Goal: Task Accomplishment & Management: Manage account settings

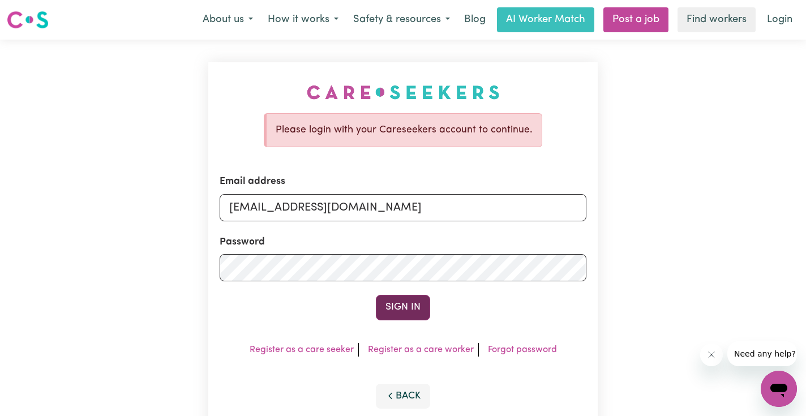
click at [419, 302] on button "Sign In" at bounding box center [403, 307] width 54 height 25
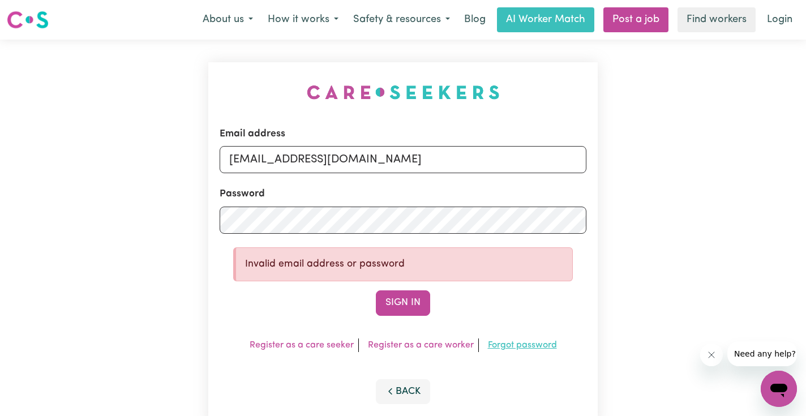
click at [522, 342] on link "Forgot password" at bounding box center [522, 345] width 69 height 9
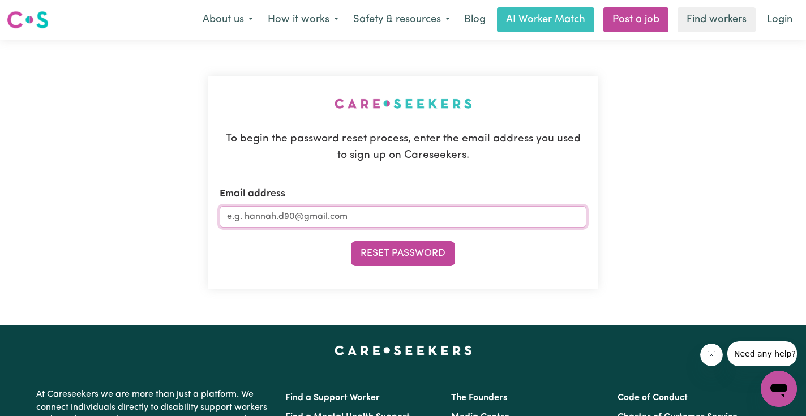
click at [312, 216] on input "Email address" at bounding box center [403, 217] width 367 height 22
type input "[EMAIL_ADDRESS][DOMAIN_NAME]"
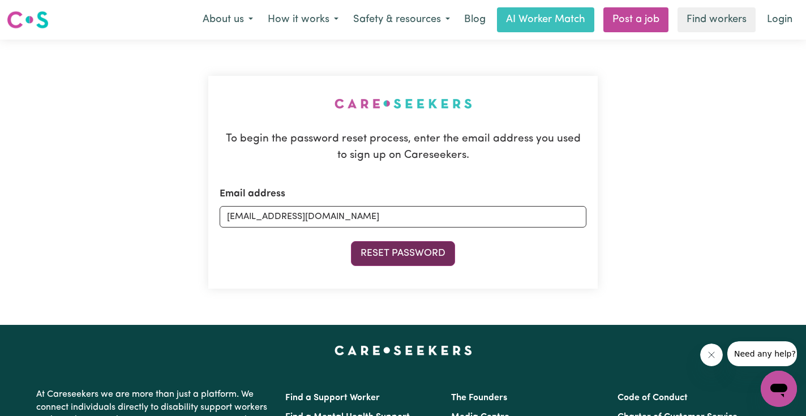
click at [385, 253] on button "Reset Password" at bounding box center [403, 253] width 104 height 25
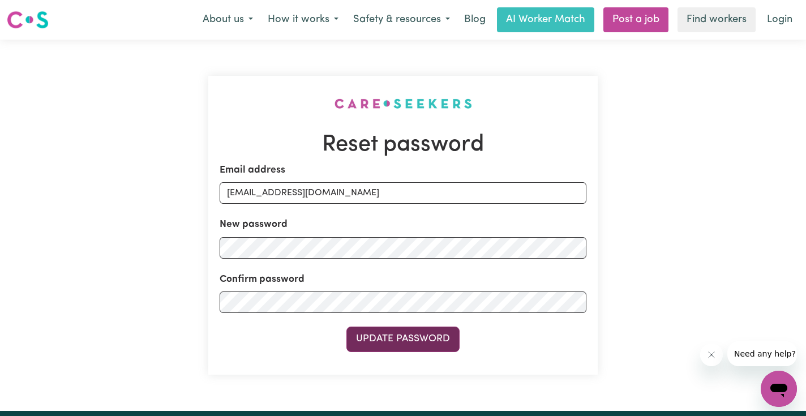
click at [405, 331] on button "Update Password" at bounding box center [402, 339] width 113 height 25
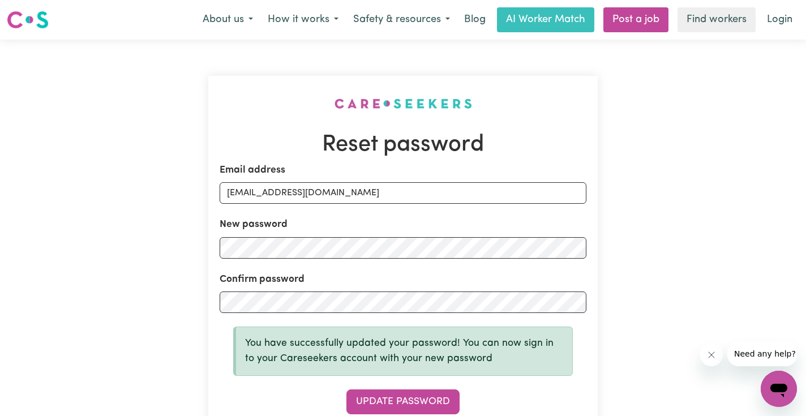
click at [611, 347] on div "Reset password Email address [EMAIL_ADDRESS][DOMAIN_NAME] New password Confirm …" at bounding box center [403, 257] width 806 height 434
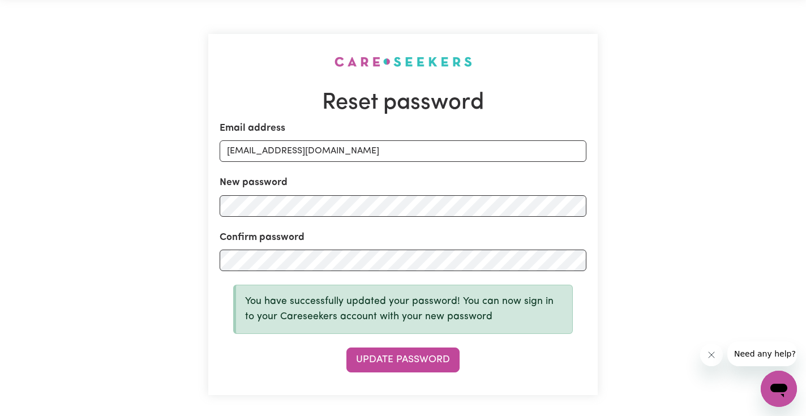
scroll to position [-6, 0]
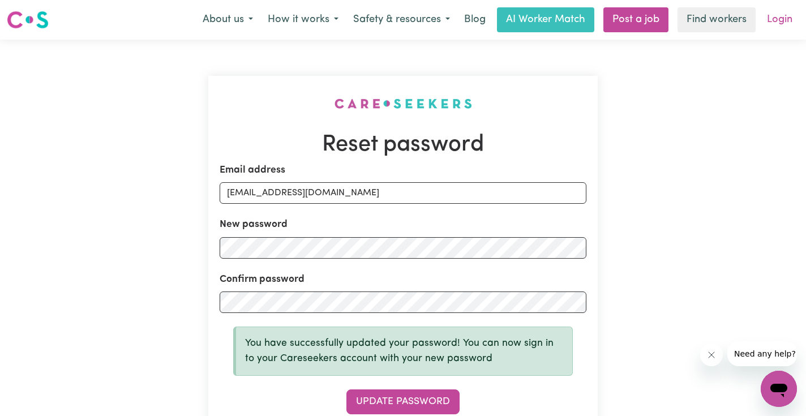
click at [787, 28] on link "Login" at bounding box center [779, 19] width 39 height 25
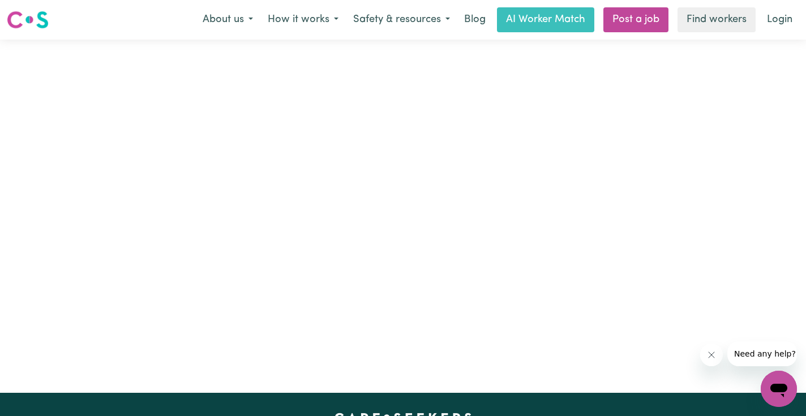
scroll to position [0, 0]
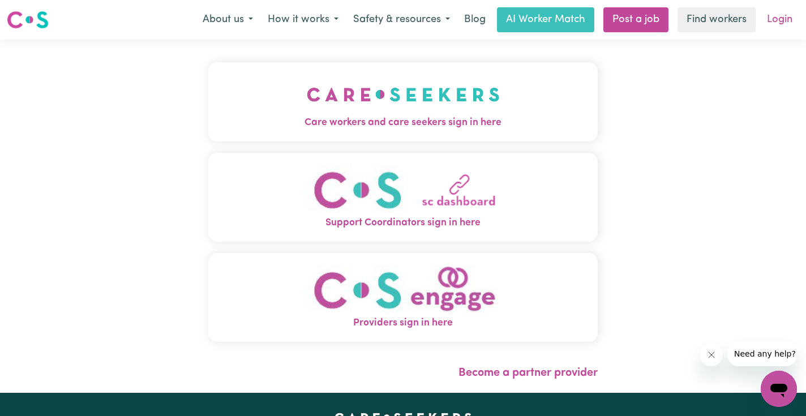
click at [779, 21] on link "Login" at bounding box center [779, 19] width 39 height 25
click at [470, 102] on img "Care workers and care seekers sign in here" at bounding box center [403, 95] width 193 height 42
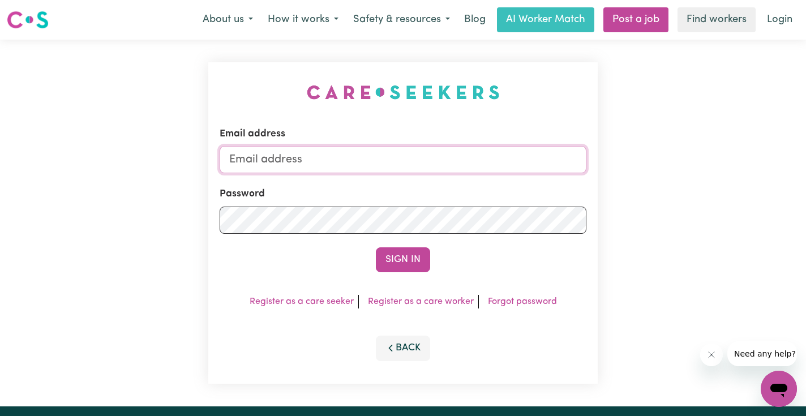
type input "[EMAIL_ADDRESS][DOMAIN_NAME]"
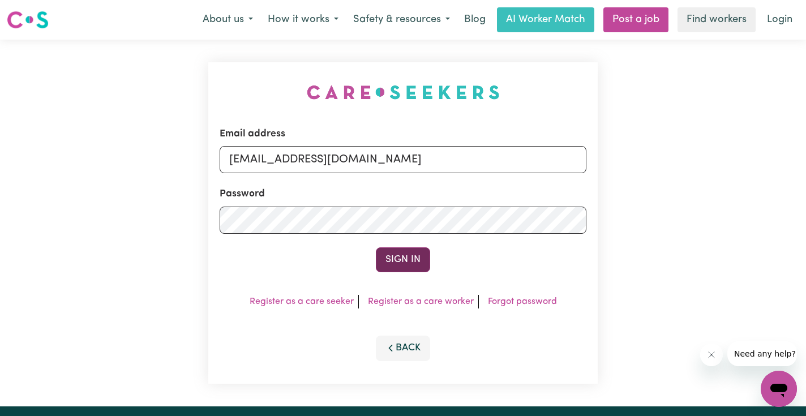
click at [408, 263] on button "Sign In" at bounding box center [403, 259] width 54 height 25
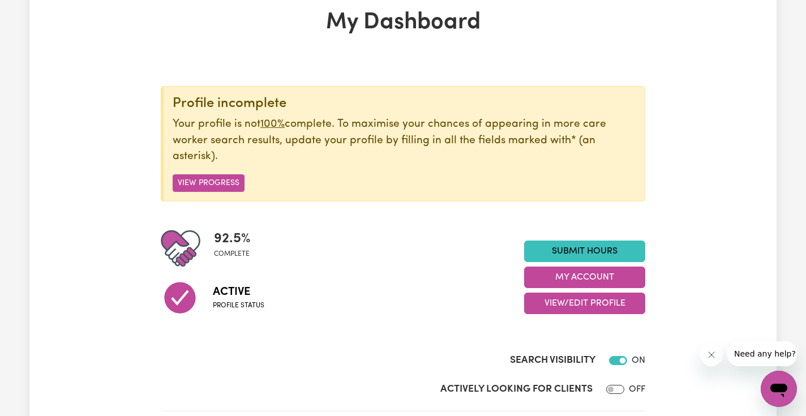
scroll to position [65, 0]
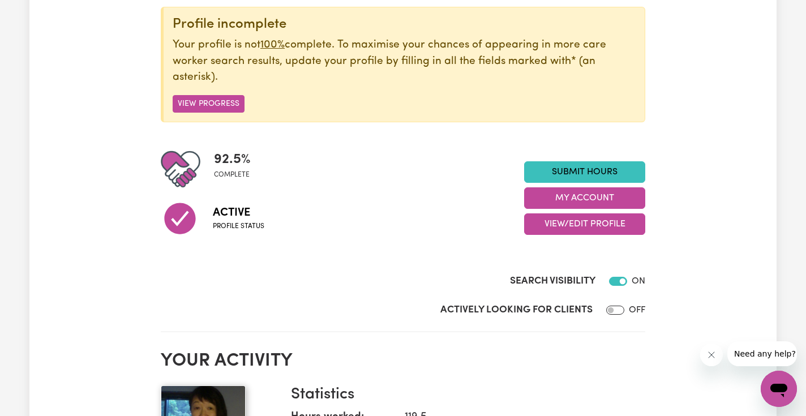
scroll to position [136, 0]
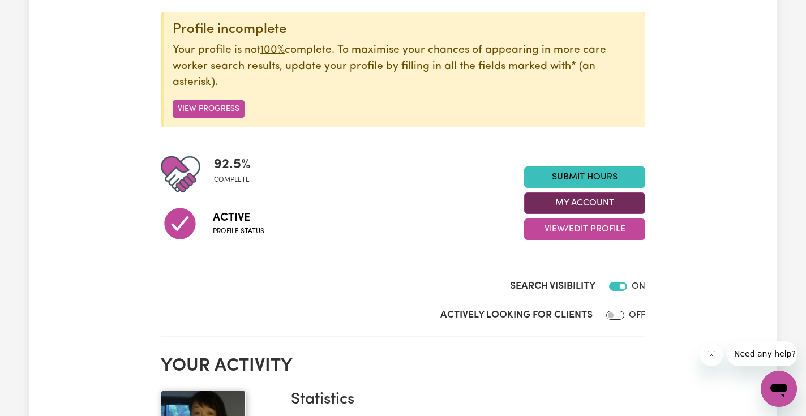
click at [591, 199] on button "My Account" at bounding box center [584, 203] width 121 height 22
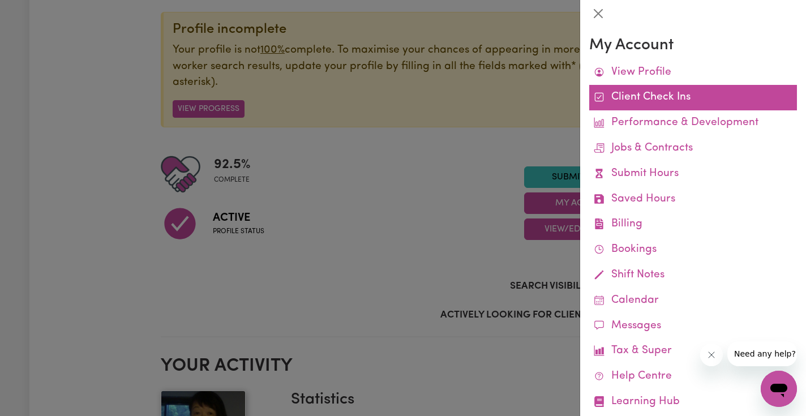
click at [677, 101] on link "Client Check Ins" at bounding box center [693, 97] width 208 height 25
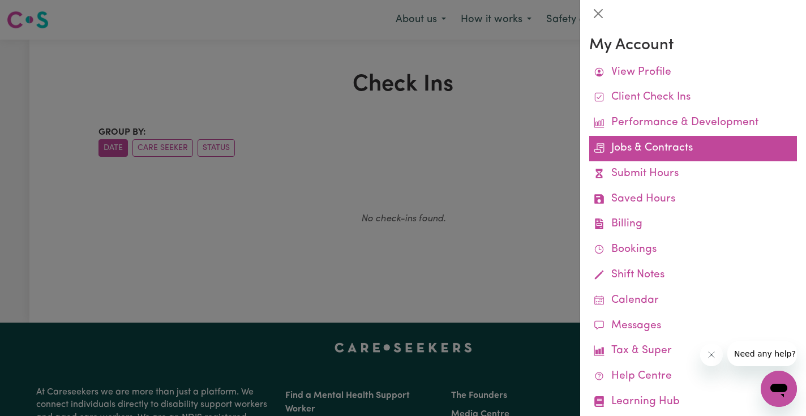
click at [664, 149] on link "Jobs & Contracts" at bounding box center [693, 148] width 208 height 25
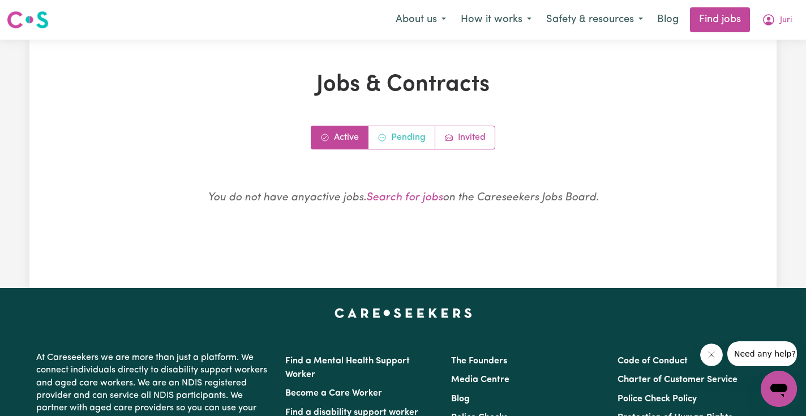
click at [410, 136] on link "Pending" at bounding box center [401, 137] width 67 height 23
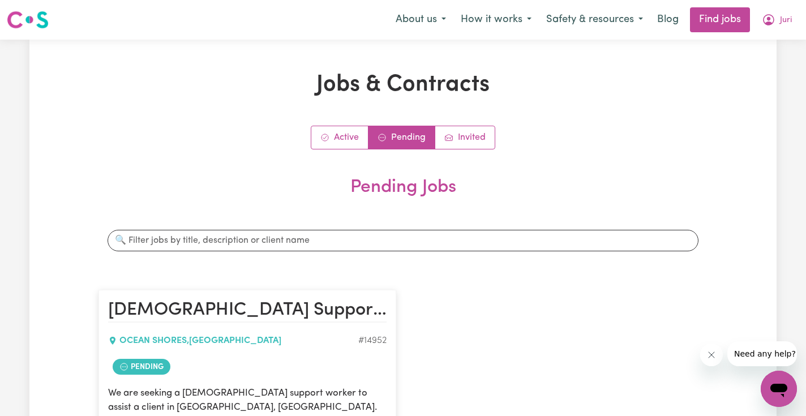
click at [54, 290] on div "Jobs & Contracts Active Pending Invited Pending Jobs Search jobs [DEMOGRAPHIC_D…" at bounding box center [402, 372] width 747 height 603
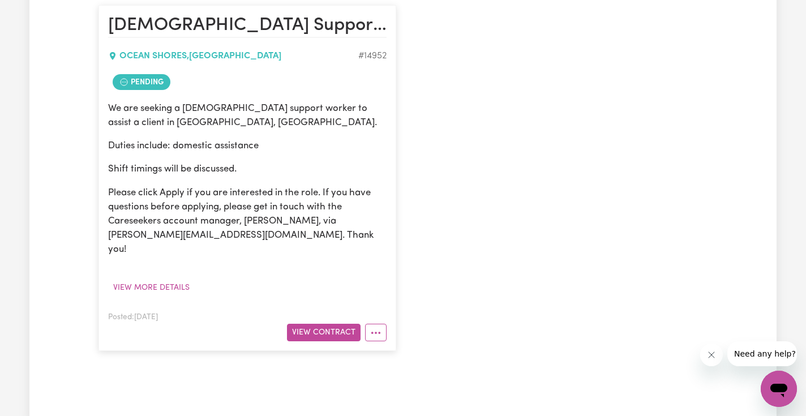
scroll to position [285, 0]
click at [329, 323] on button "View Contract" at bounding box center [324, 332] width 74 height 18
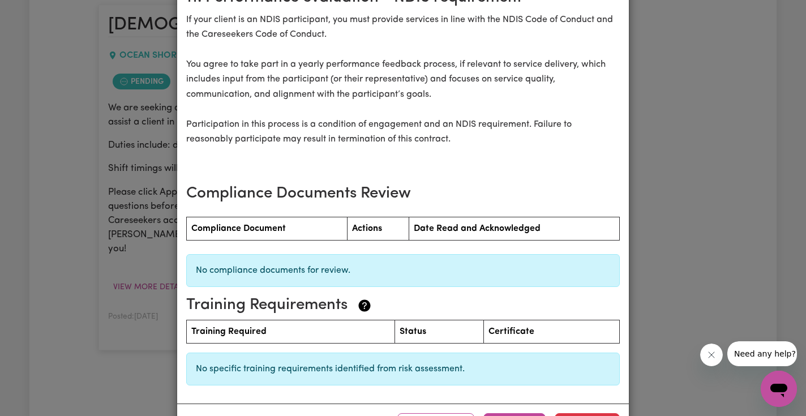
scroll to position [1494, 0]
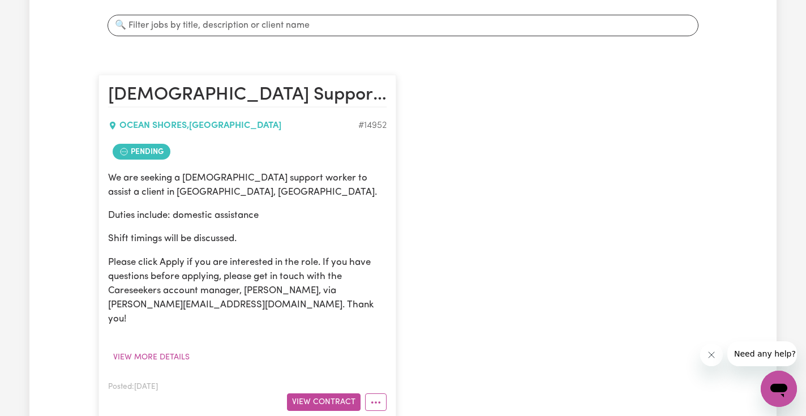
scroll to position [0, 0]
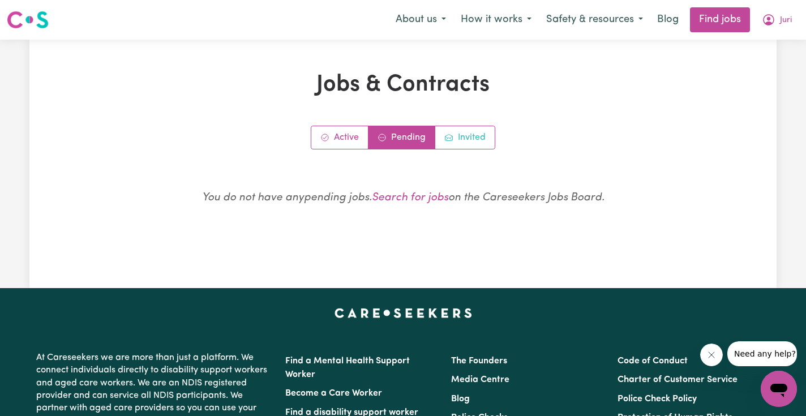
click at [473, 139] on link "Invited" at bounding box center [464, 137] width 59 height 23
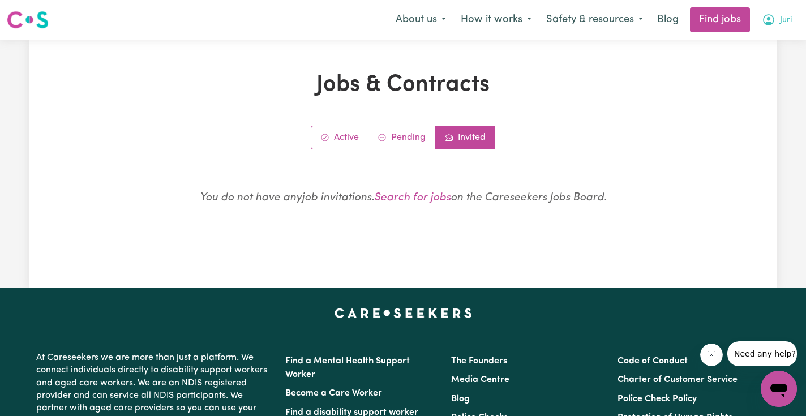
click at [778, 20] on button "Juri" at bounding box center [776, 20] width 45 height 24
click at [745, 42] on link "My Account" at bounding box center [753, 44] width 89 height 22
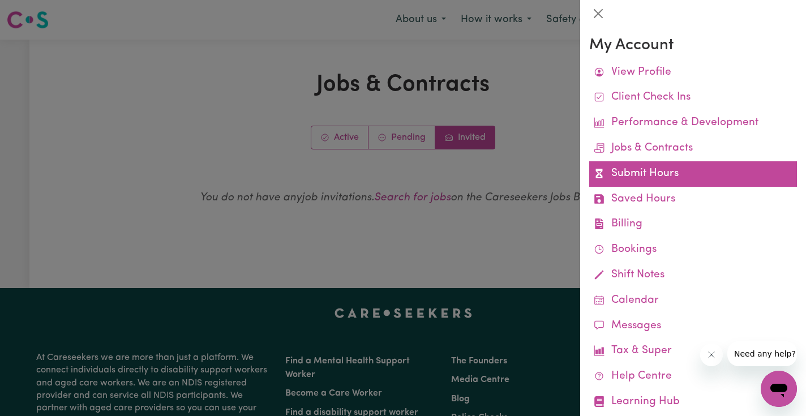
click at [651, 171] on link "Submit Hours" at bounding box center [693, 173] width 208 height 25
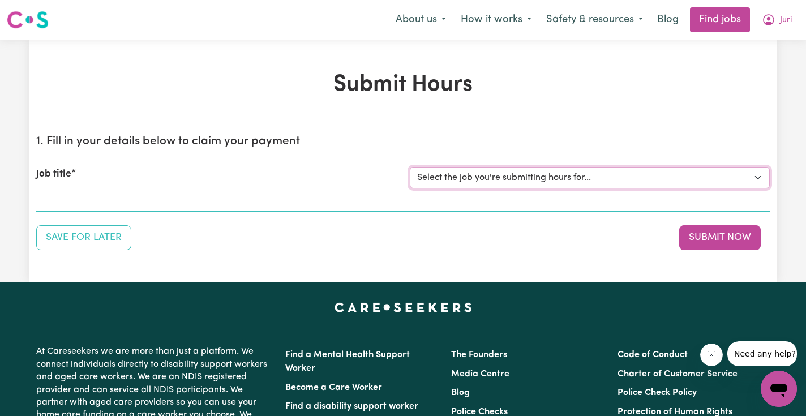
select select "14952"
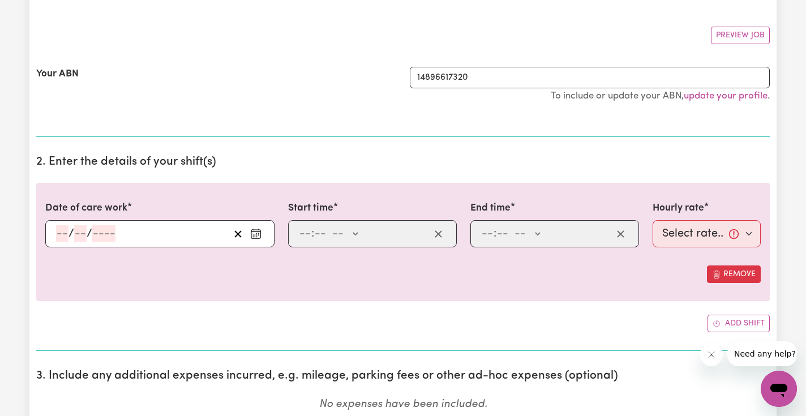
scroll to position [196, 0]
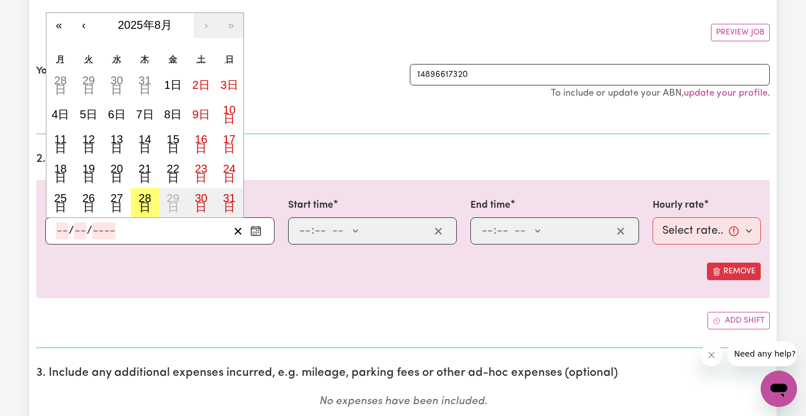
click at [67, 227] on input "number" at bounding box center [62, 230] width 12 height 17
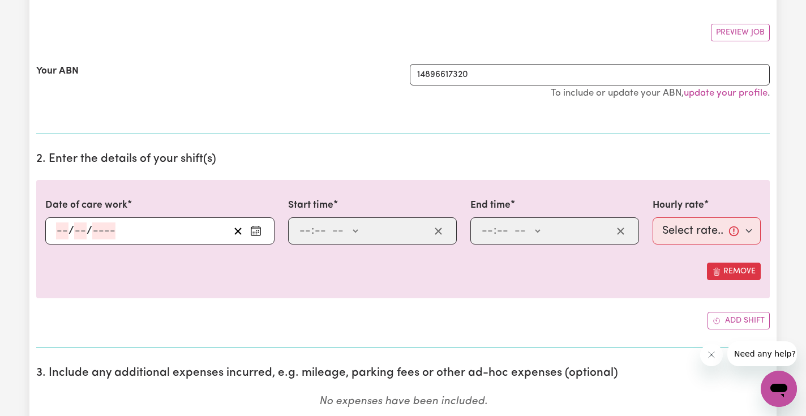
click at [320, 70] on div "Your ABN" at bounding box center [216, 87] width 374 height 47
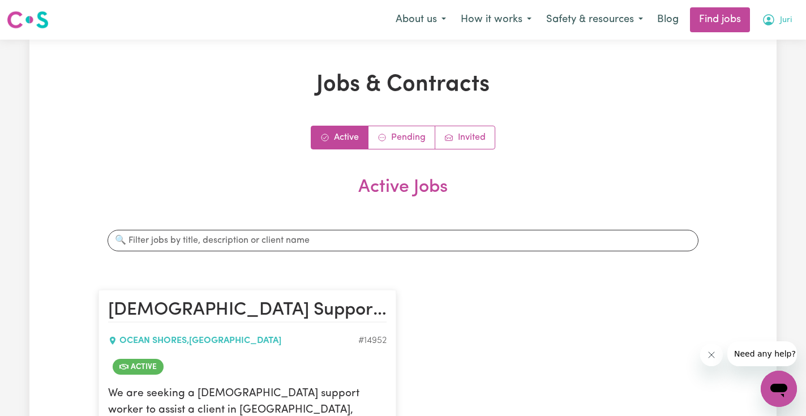
click at [782, 19] on span "Juri" at bounding box center [786, 20] width 12 height 12
click at [767, 39] on link "My Account" at bounding box center [753, 44] width 89 height 22
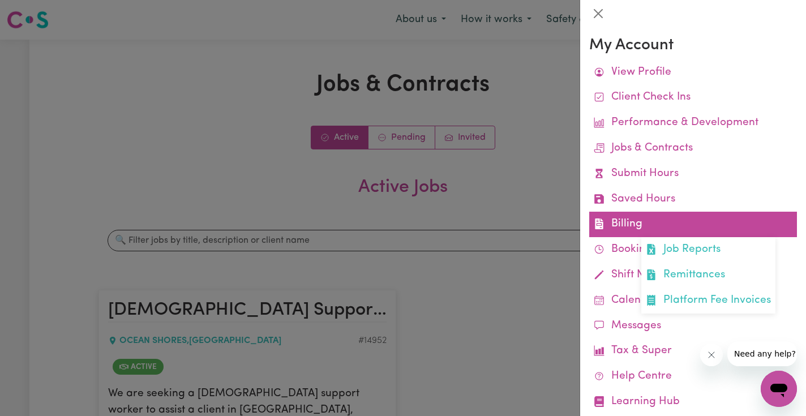
click at [634, 217] on link "Billing Job Reports Remittances Platform Fee Invoices" at bounding box center [693, 224] width 208 height 25
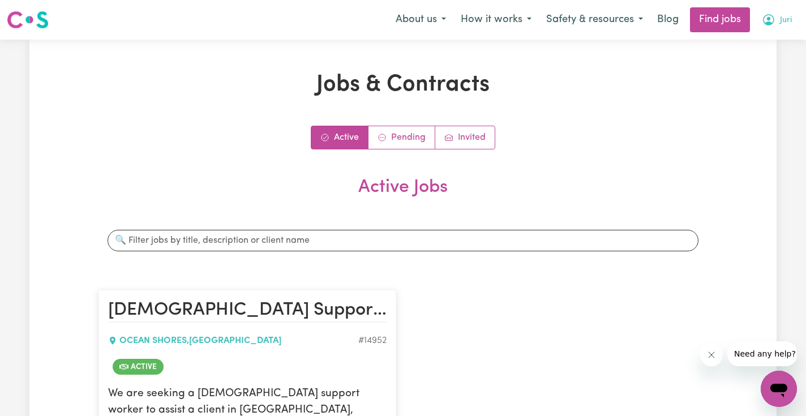
click at [776, 18] on button "Juri" at bounding box center [776, 20] width 45 height 24
click at [766, 47] on link "My Account" at bounding box center [753, 44] width 89 height 22
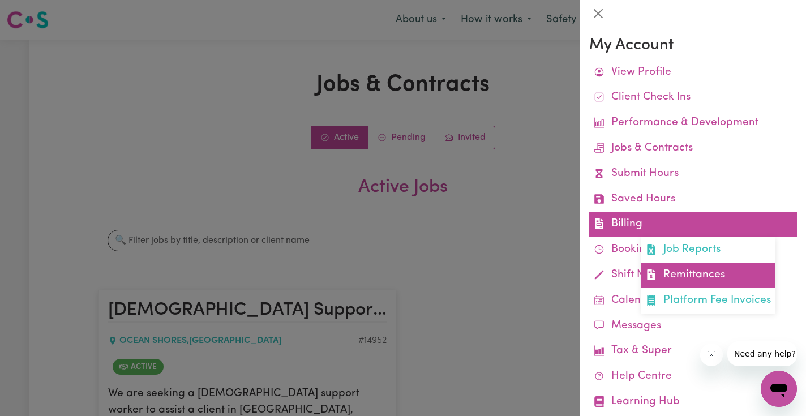
click at [685, 265] on link "Remittances" at bounding box center [708, 275] width 134 height 25
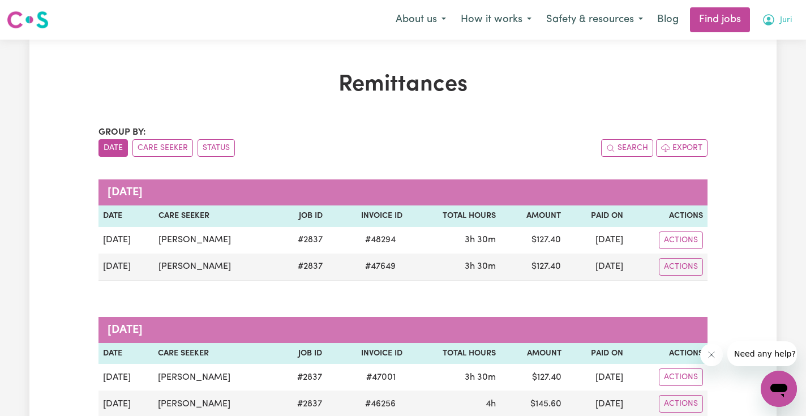
click at [774, 20] on icon "My Account" at bounding box center [768, 19] width 11 height 11
click at [758, 44] on link "My Account" at bounding box center [753, 44] width 89 height 22
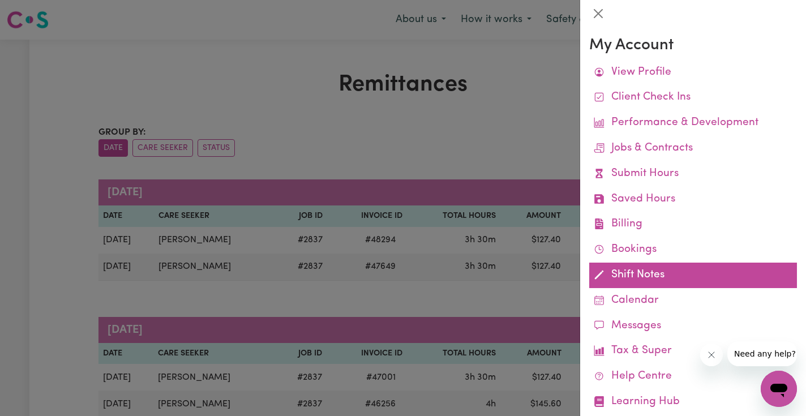
click at [628, 273] on link "Shift Notes" at bounding box center [693, 275] width 208 height 25
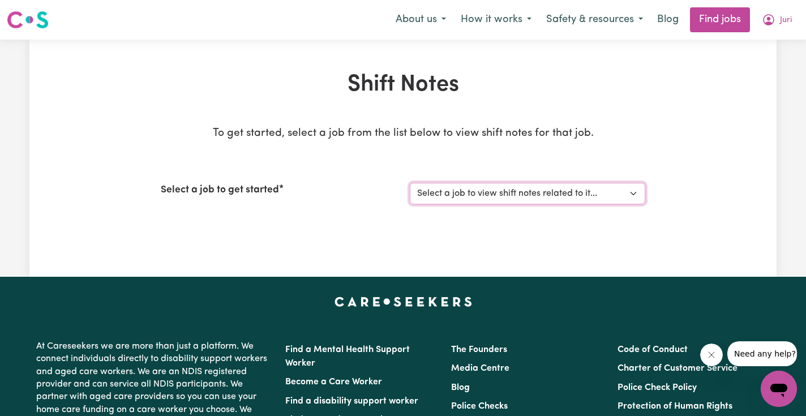
select select "14952"
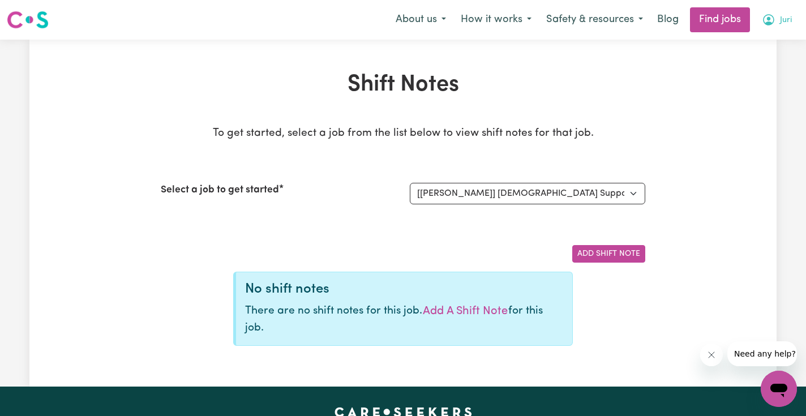
click at [778, 22] on button "Juri" at bounding box center [776, 20] width 45 height 24
click at [767, 41] on link "My Account" at bounding box center [753, 44] width 89 height 22
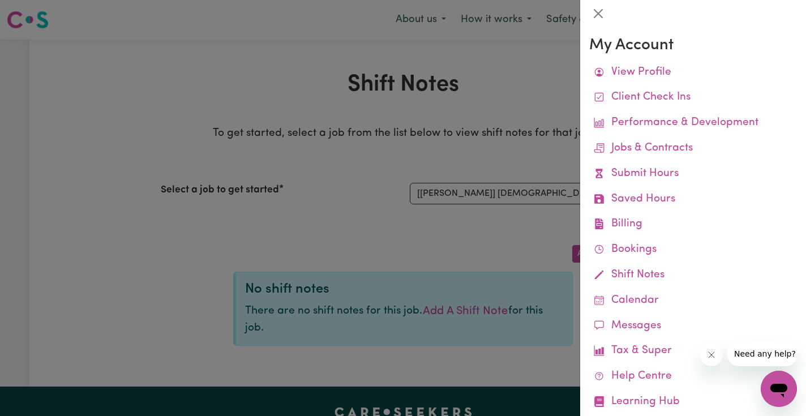
click at [745, 50] on h3 "My Account" at bounding box center [693, 45] width 208 height 19
click at [599, 16] on button "Close" at bounding box center [598, 14] width 18 height 18
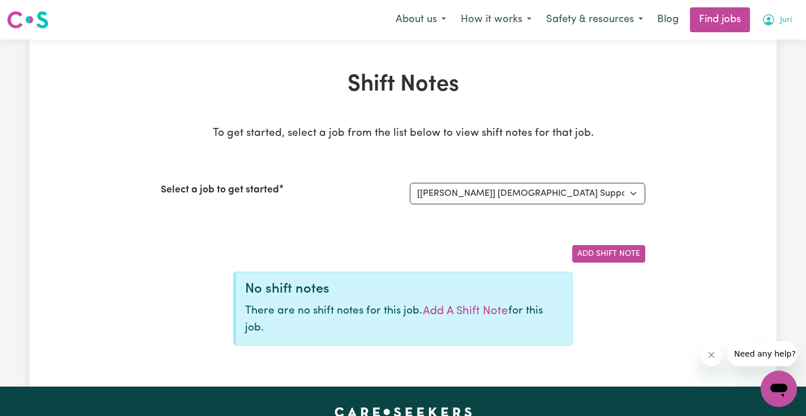
click at [783, 19] on span "Juri" at bounding box center [786, 20] width 12 height 12
click at [768, 62] on link "My Dashboard" at bounding box center [753, 65] width 89 height 22
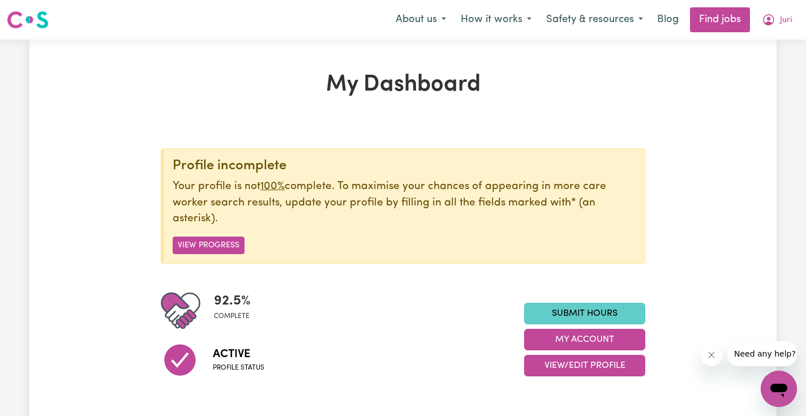
click at [608, 312] on link "Submit Hours" at bounding box center [584, 314] width 121 height 22
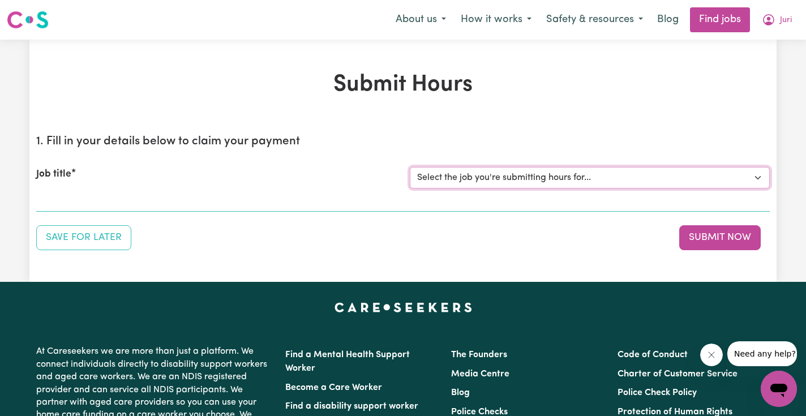
select select "14952"
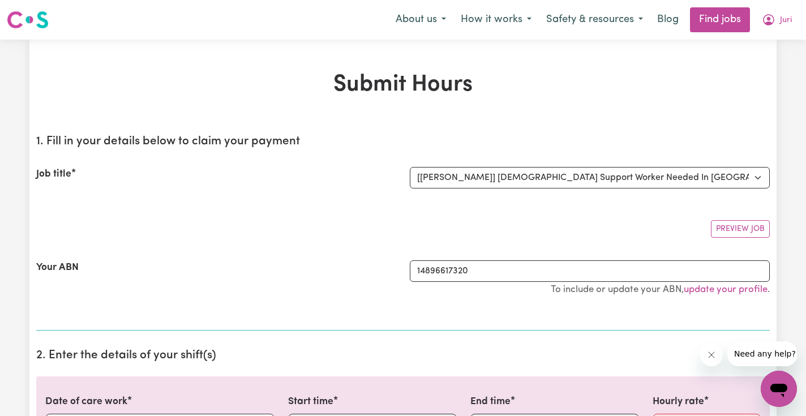
click at [673, 217] on div "Preview Job" at bounding box center [402, 224] width 733 height 27
click at [768, 23] on icon "My Account" at bounding box center [768, 19] width 11 height 11
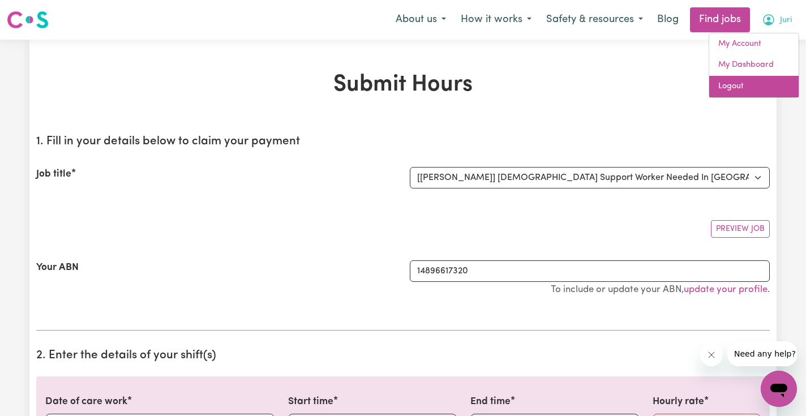
click at [725, 87] on link "Logout" at bounding box center [753, 87] width 89 height 22
